Goal: Information Seeking & Learning: Learn about a topic

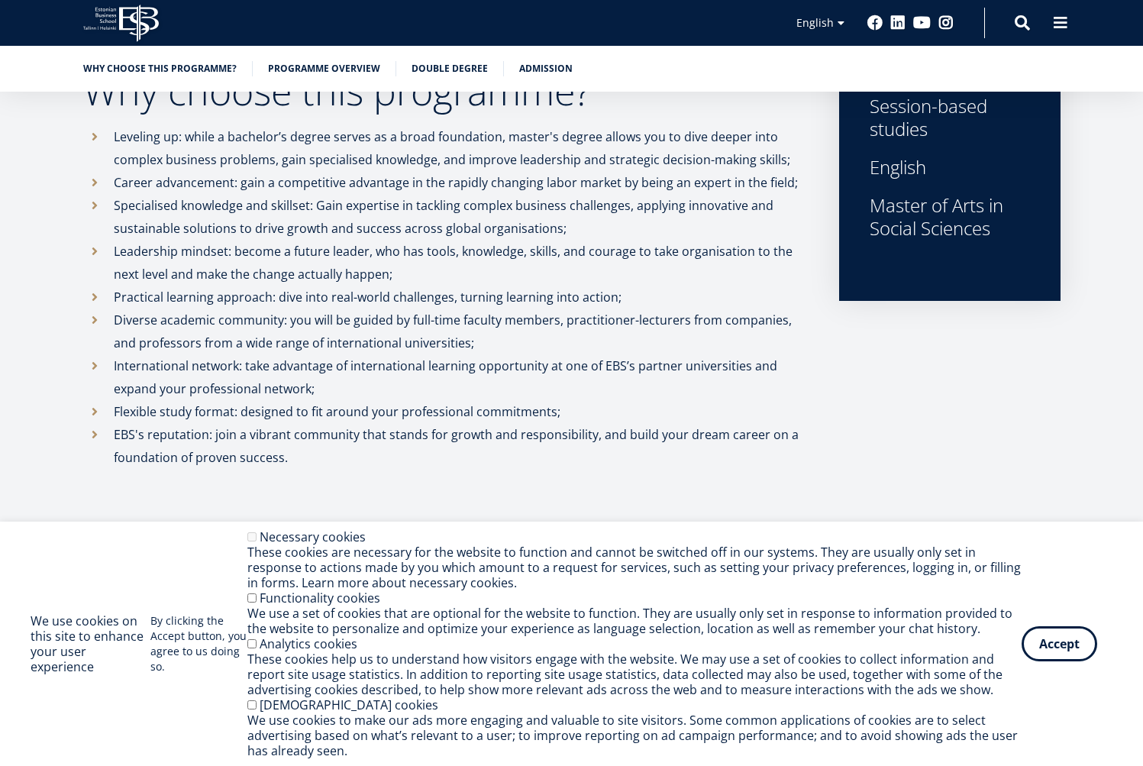
scroll to position [650, 0]
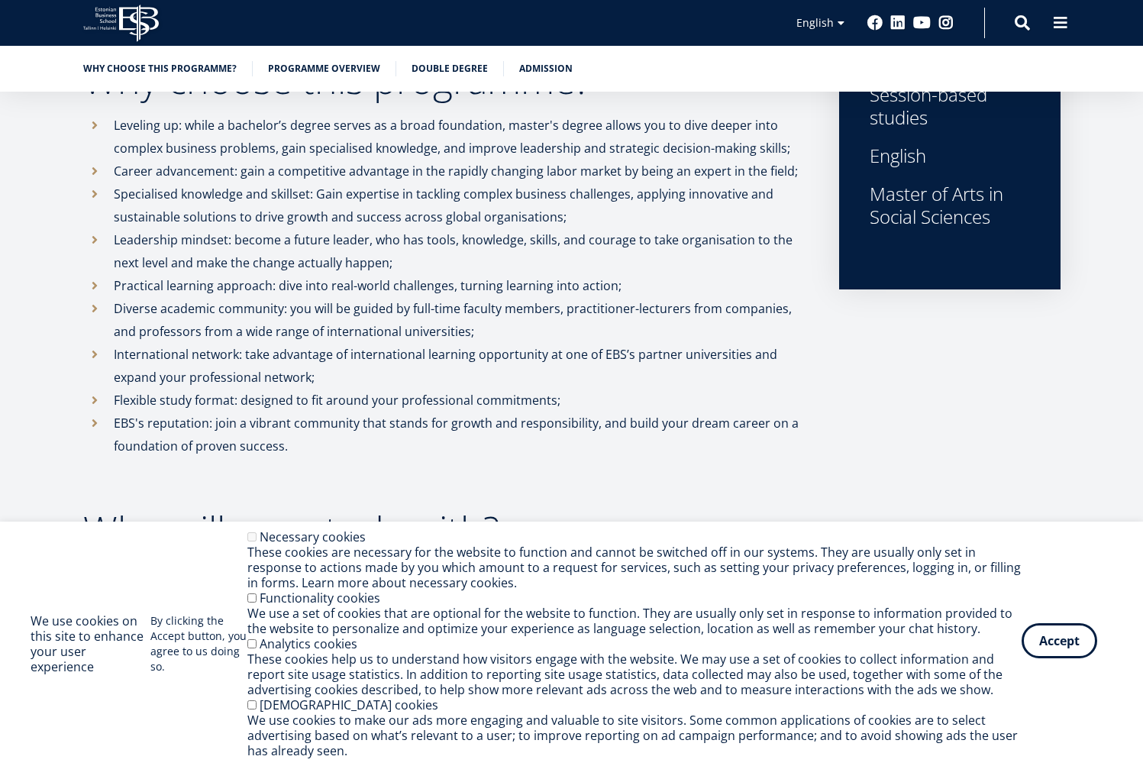
click at [1073, 654] on button "Accept" at bounding box center [1060, 640] width 76 height 35
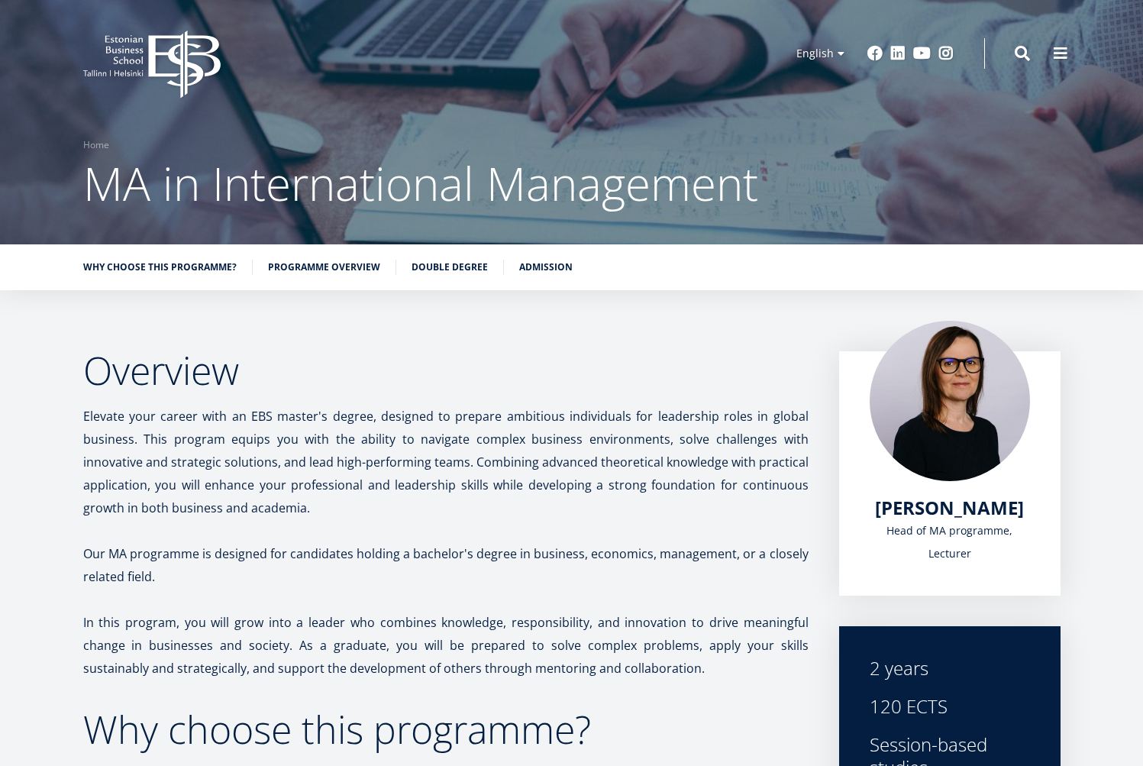
scroll to position [0, 0]
click at [351, 262] on link "Programme overview" at bounding box center [324, 265] width 112 height 15
click at [182, 269] on link "Why choose this programme?" at bounding box center [159, 265] width 153 height 15
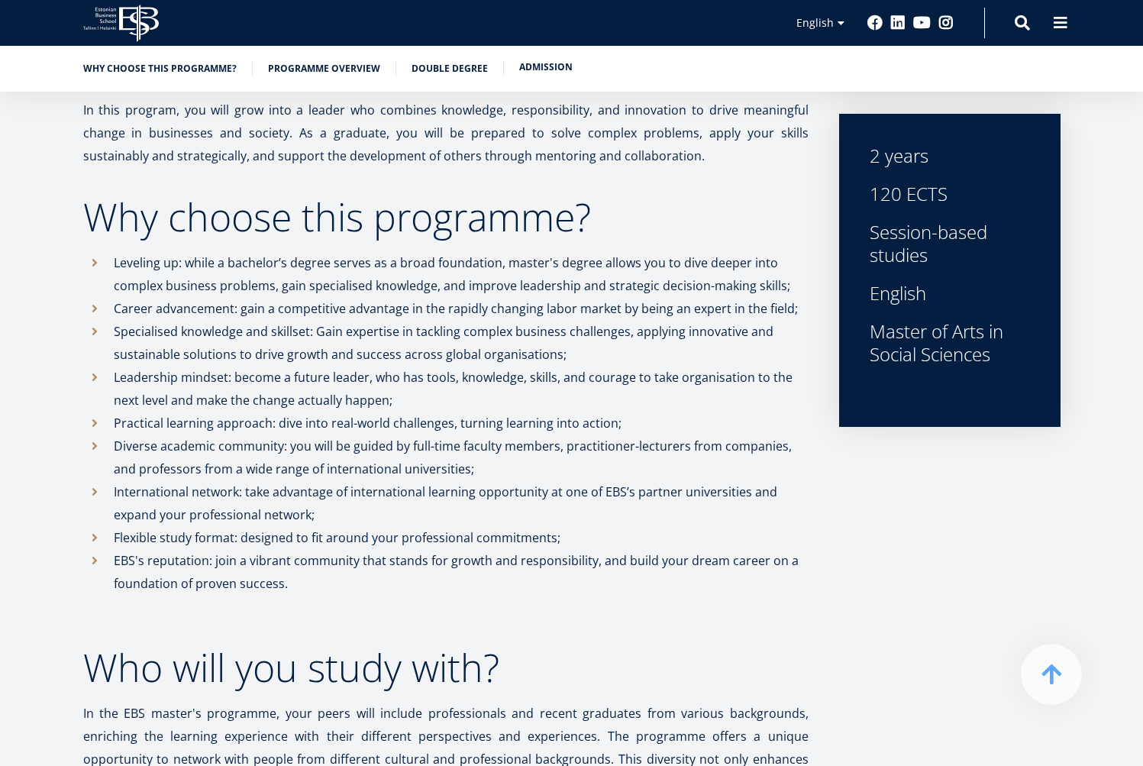
click at [534, 68] on link "Admission" at bounding box center [545, 67] width 53 height 15
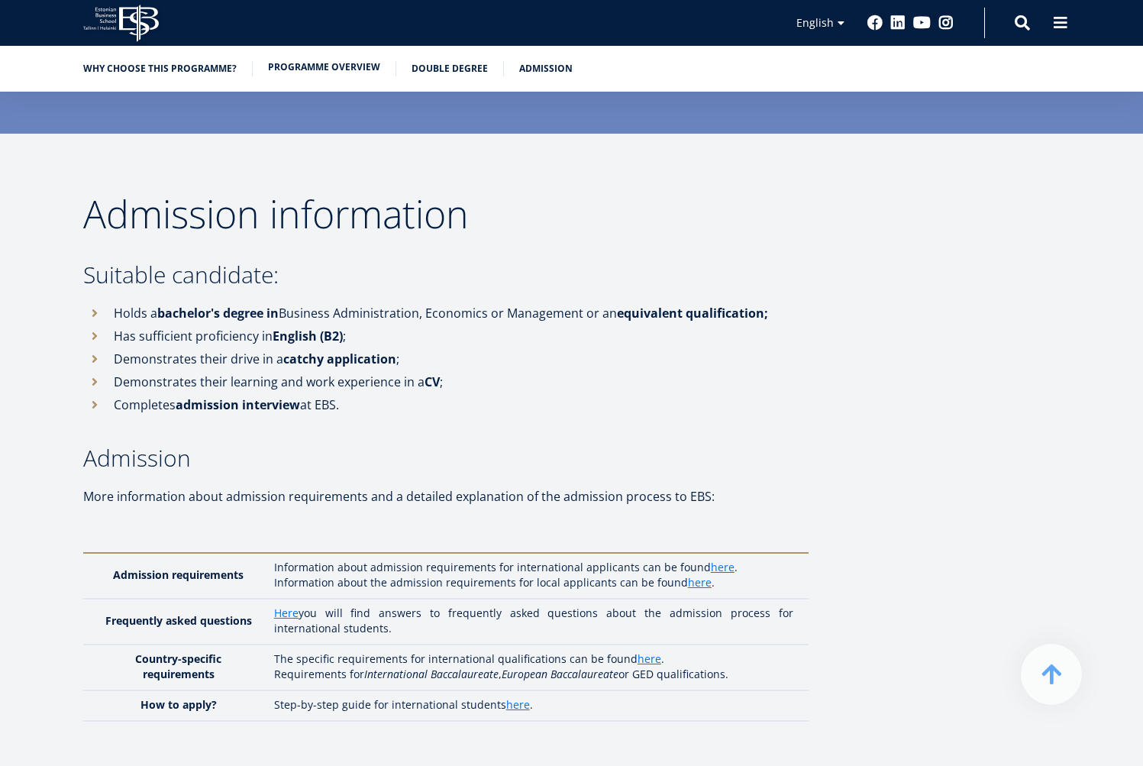
click at [296, 71] on link "Programme overview" at bounding box center [324, 67] width 112 height 15
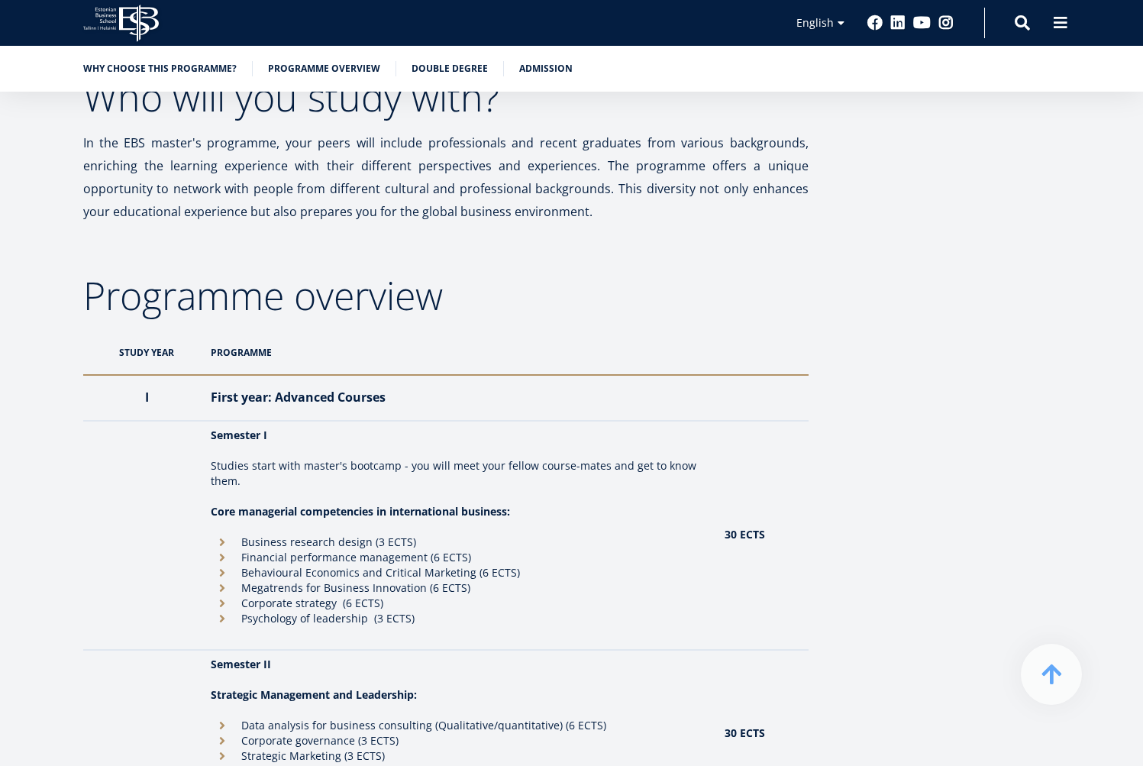
scroll to position [832, 0]
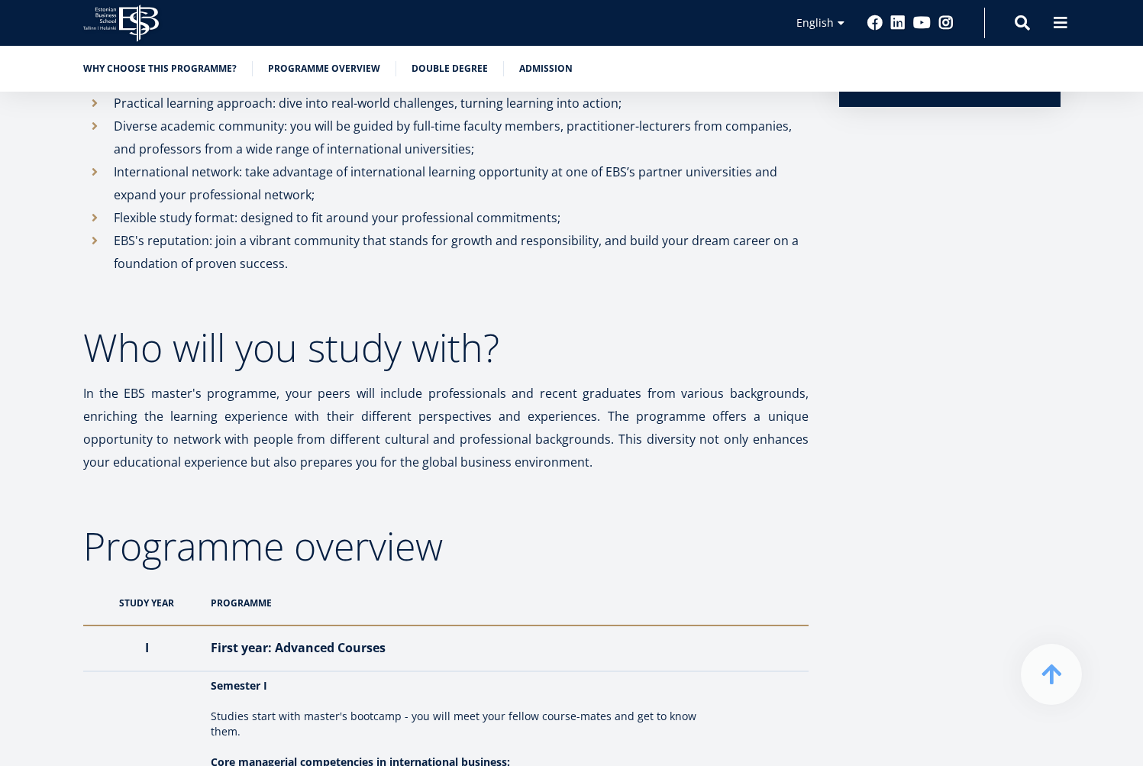
scroll to position [4315, 0]
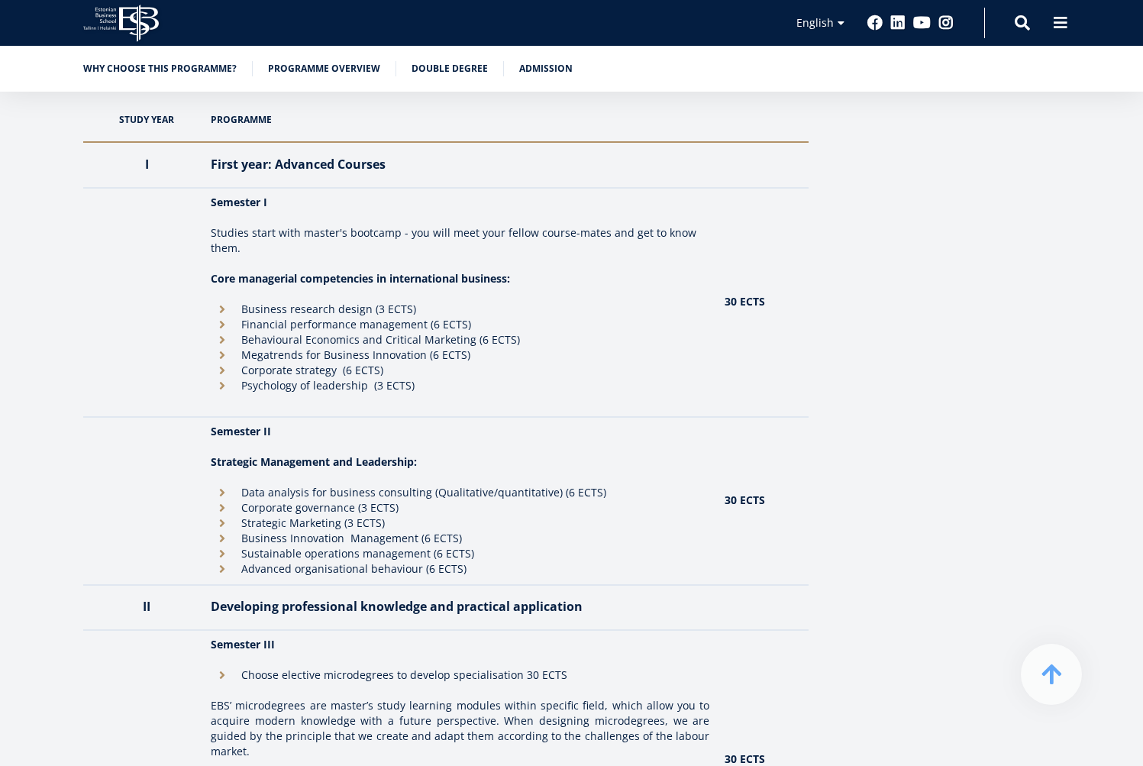
scroll to position [1314, 0]
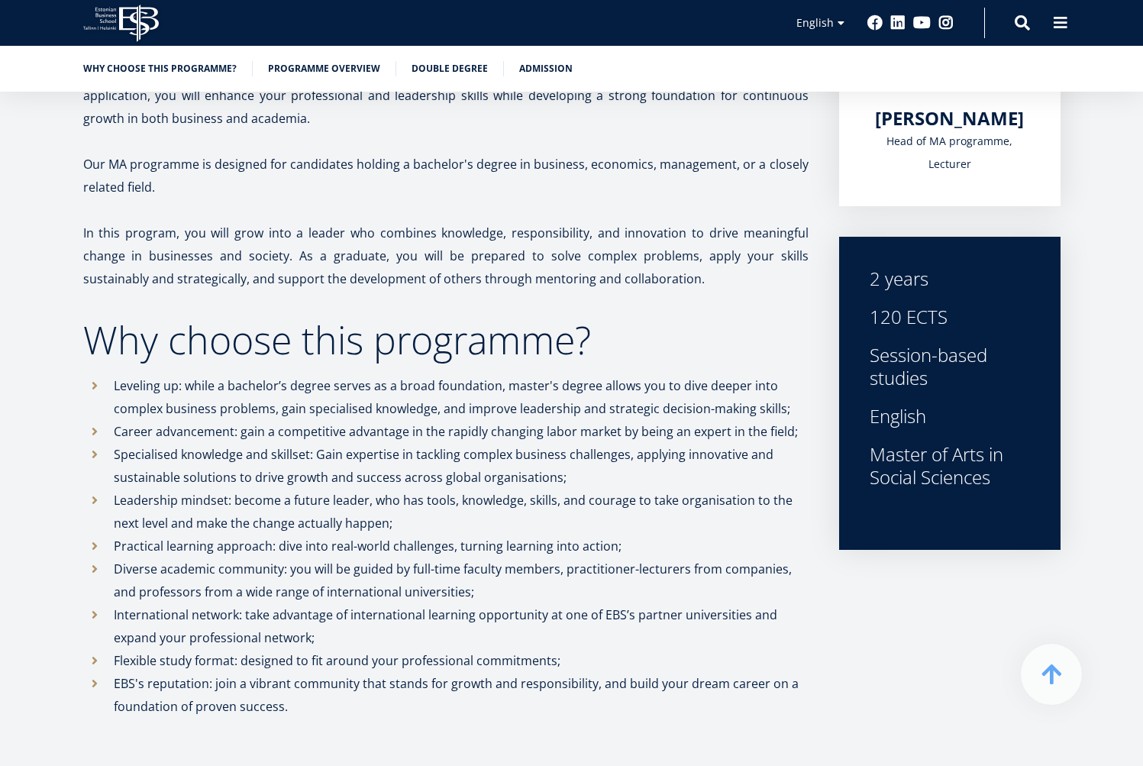
scroll to position [363, 0]
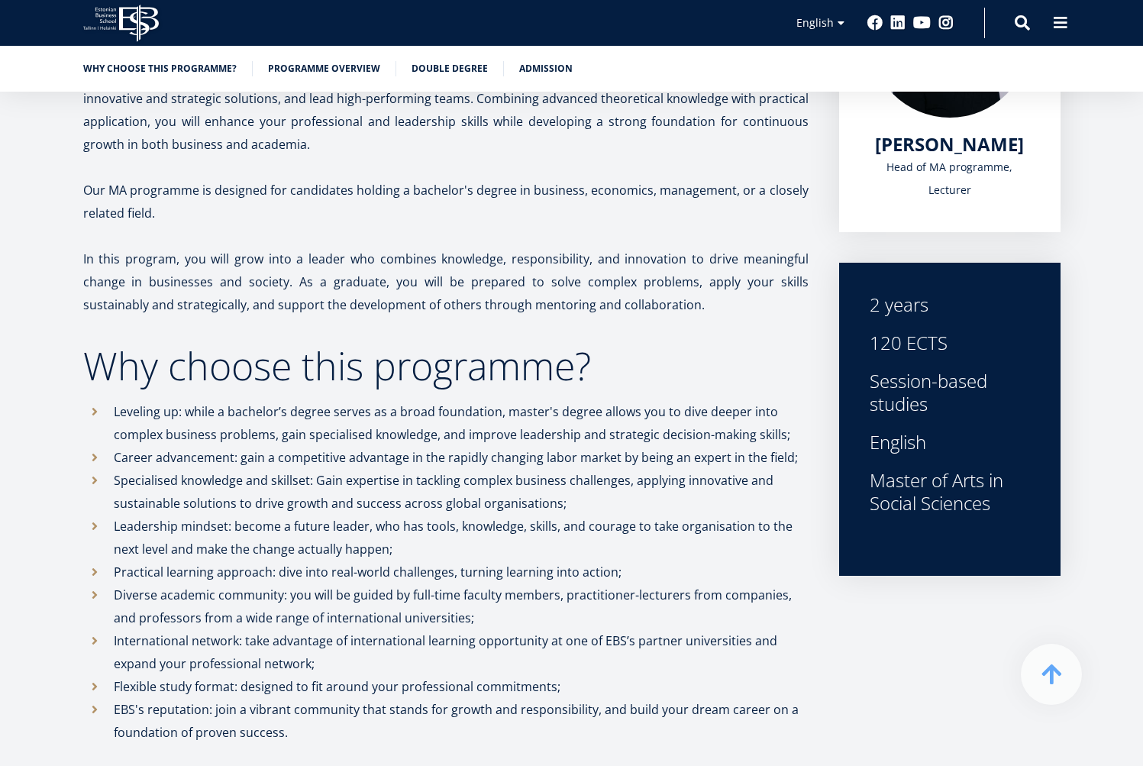
scroll to position [364, 0]
click at [134, 13] on icon at bounding box center [139, 23] width 40 height 37
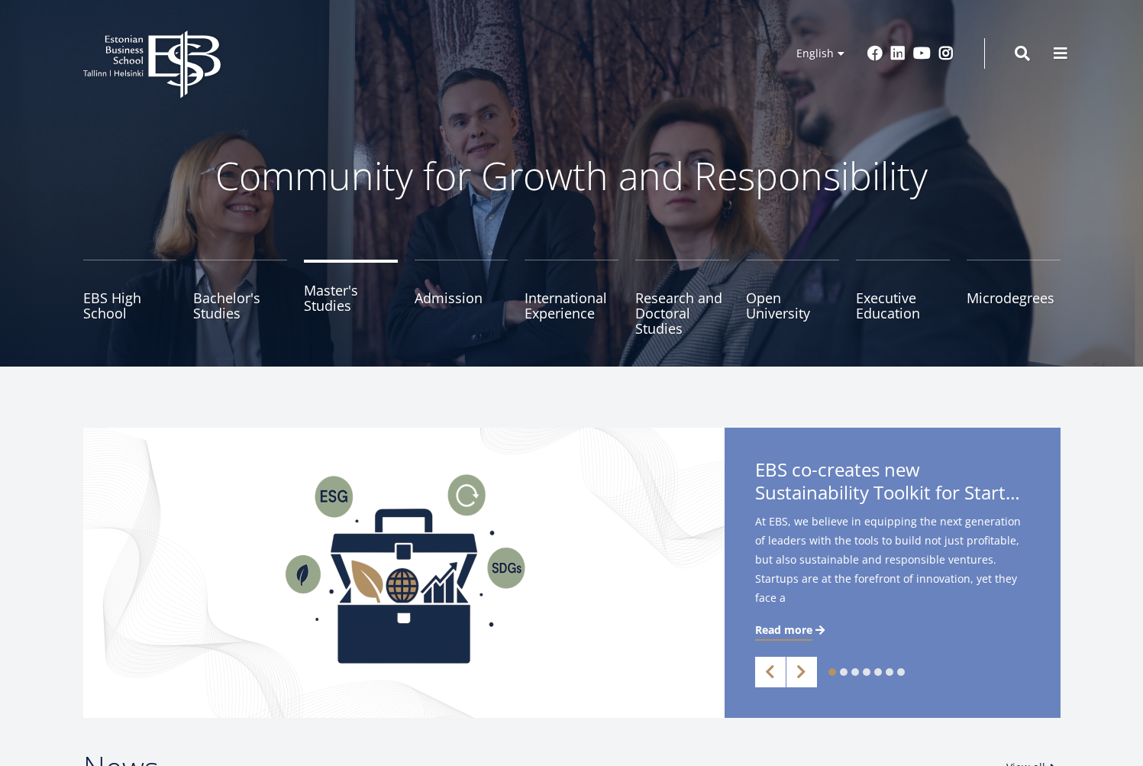
click at [344, 307] on link "Master's Studies" at bounding box center [351, 298] width 94 height 76
